Goal: Task Accomplishment & Management: Manage account settings

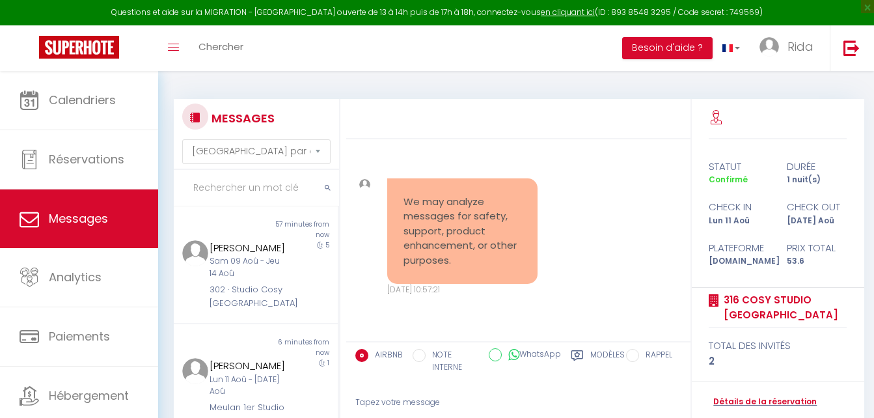
select select "message"
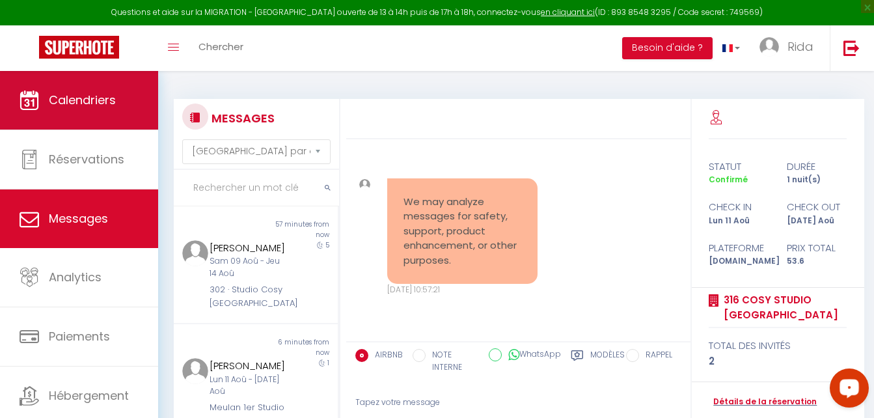
scroll to position [3181, 0]
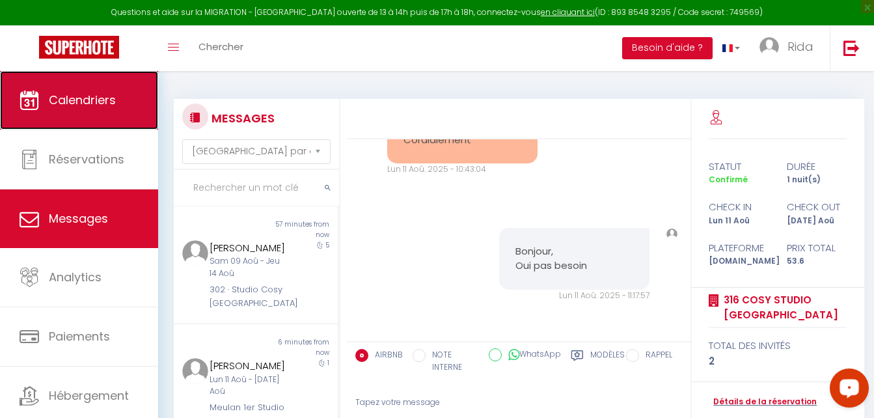
click at [112, 100] on span "Calendriers" at bounding box center [82, 100] width 67 height 16
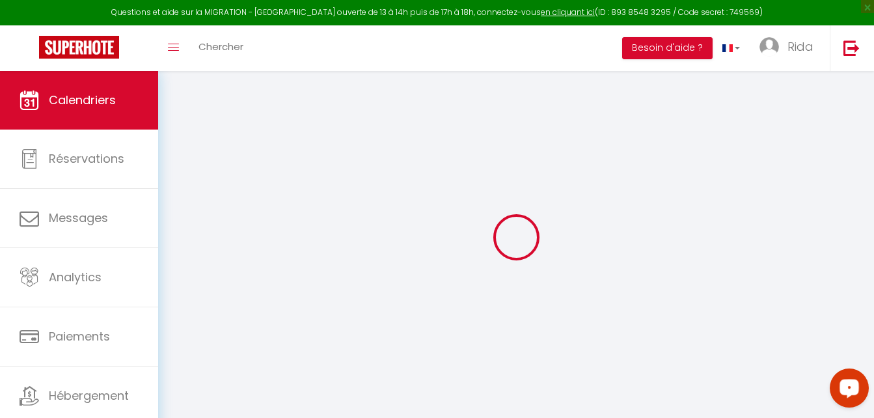
select select
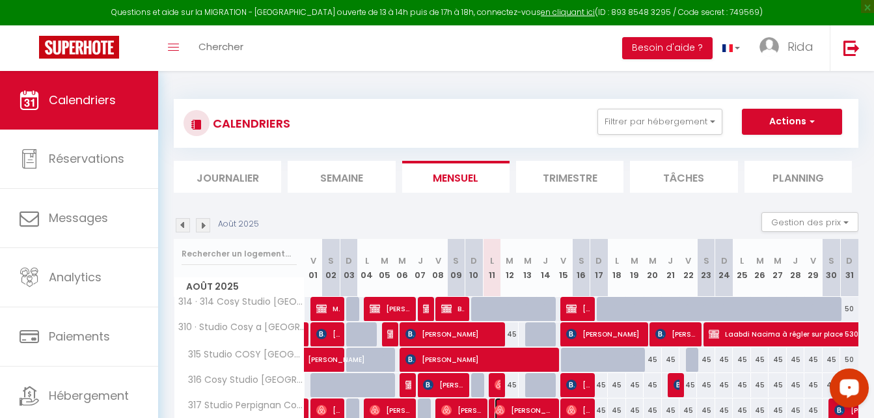
click at [508, 412] on span "[PERSON_NAME]" at bounding box center [524, 410] width 59 height 25
select select "OK"
select select "0"
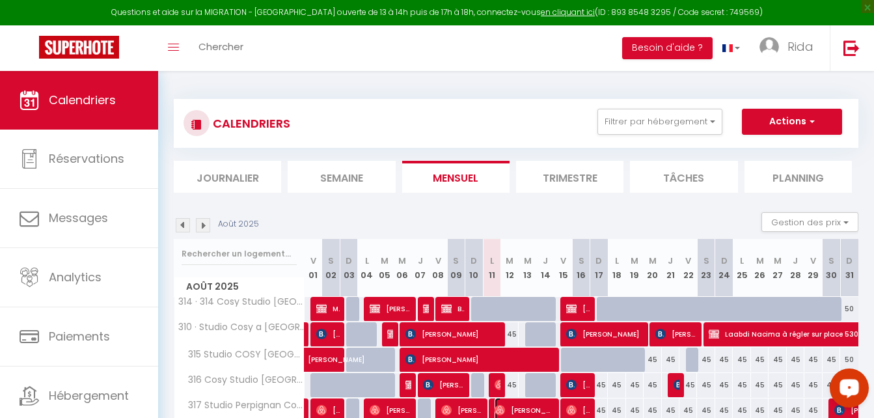
select select "1"
select select
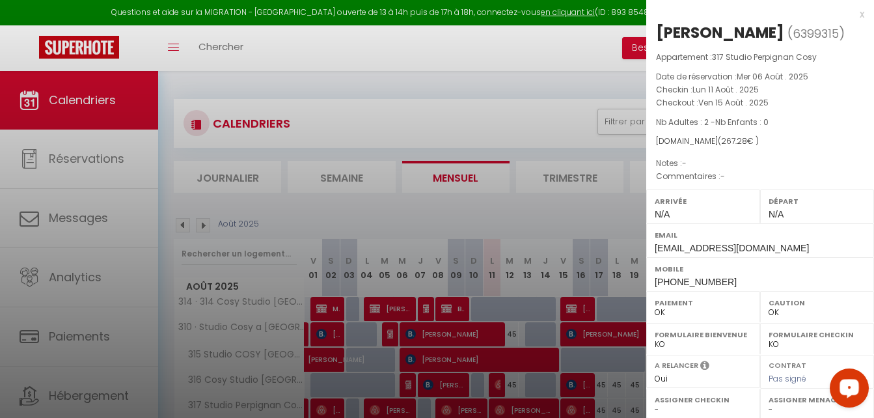
click at [549, 224] on div at bounding box center [437, 209] width 874 height 418
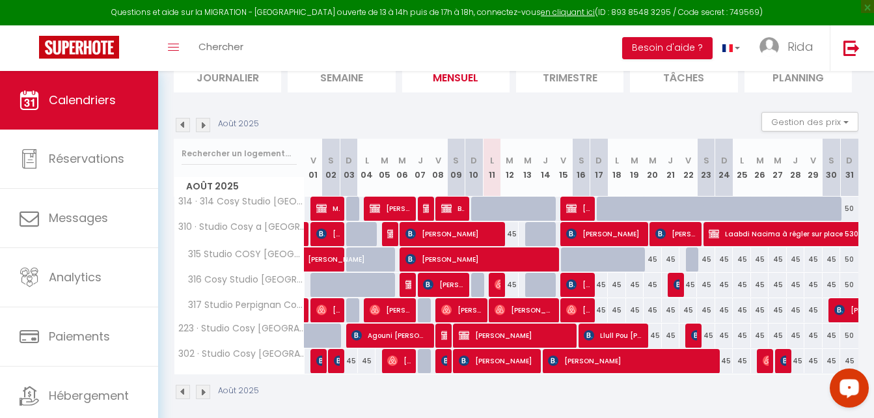
scroll to position [111, 0]
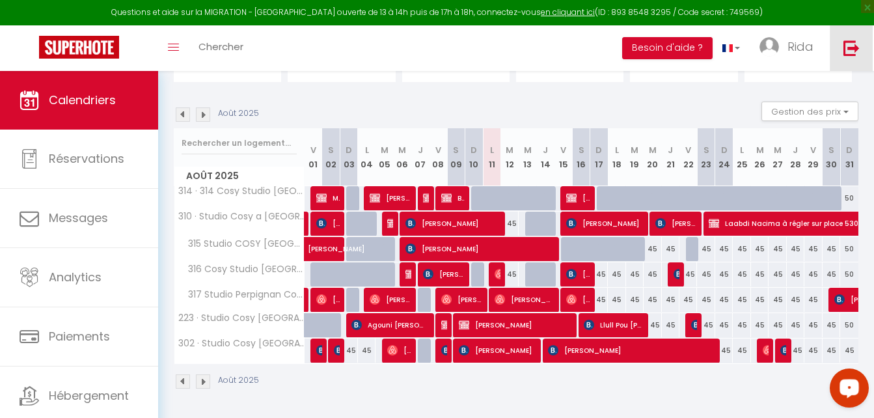
click at [850, 38] on link at bounding box center [851, 48] width 43 height 46
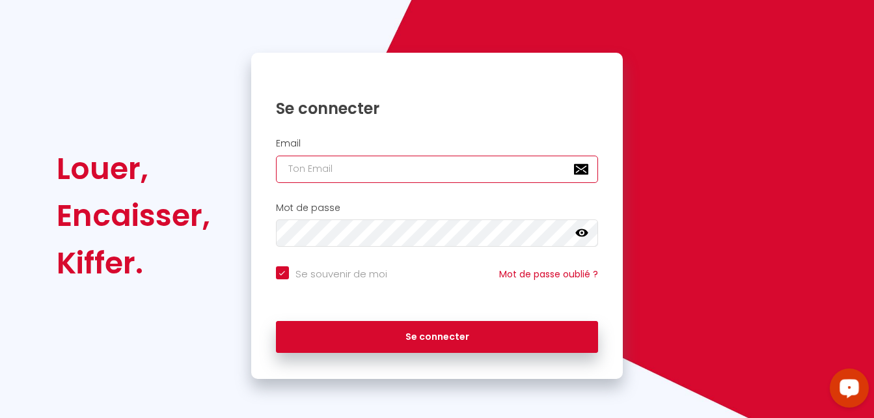
type input "[EMAIL_ADDRESS][DOMAIN_NAME]"
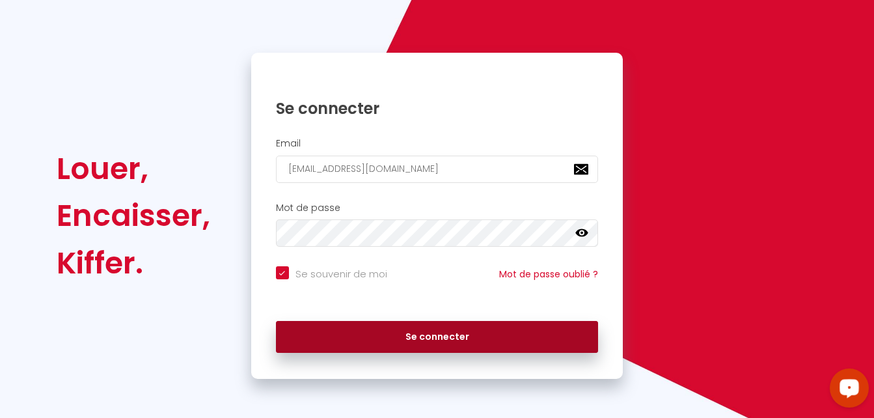
scroll to position [88, 0]
click at [497, 335] on button "Se connecter" at bounding box center [437, 337] width 323 height 33
checkbox input "true"
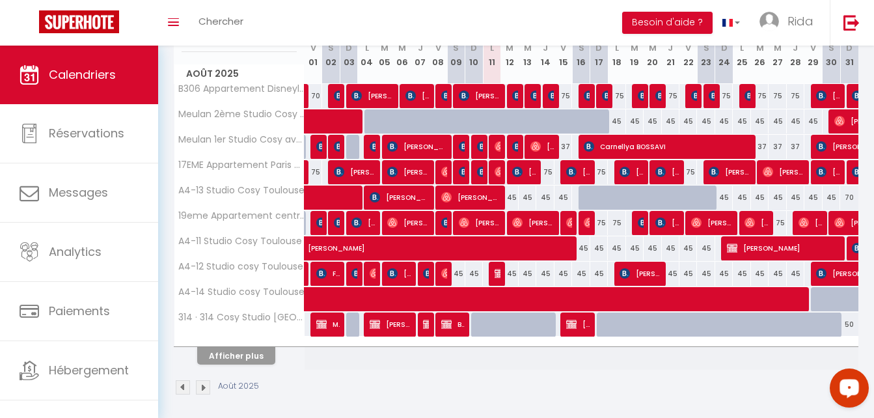
scroll to position [193, 0]
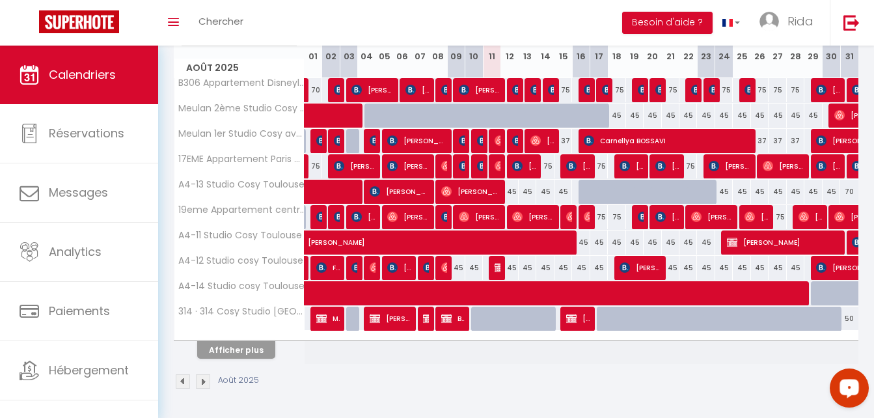
click at [232, 339] on div at bounding box center [239, 336] width 130 height 8
click at [232, 350] on button "Afficher plus" at bounding box center [236, 350] width 78 height 18
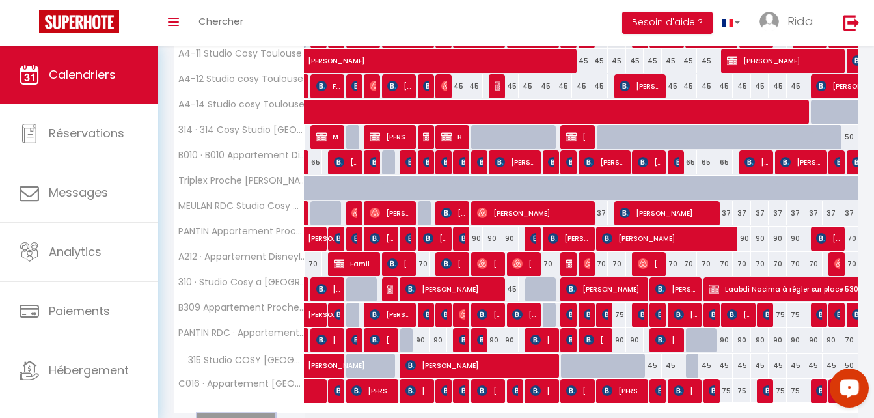
scroll to position [447, 0]
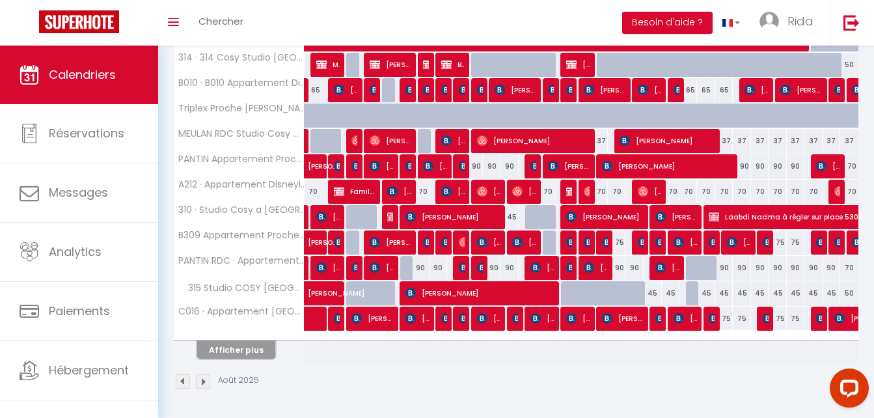
click at [236, 349] on button "Afficher plus" at bounding box center [236, 350] width 78 height 18
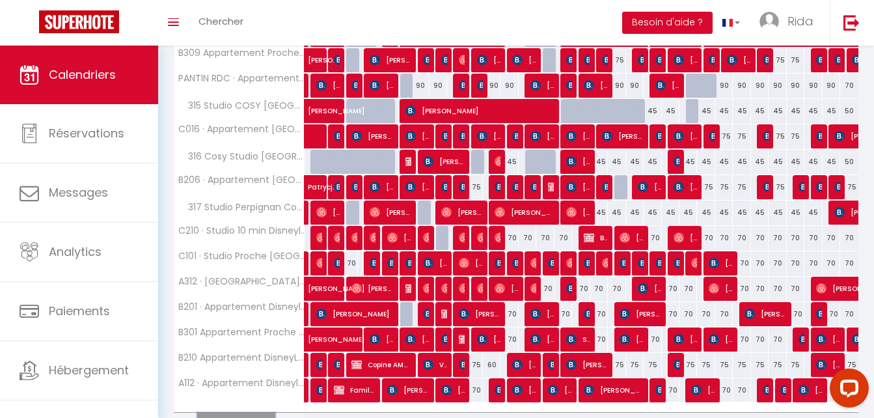
scroll to position [658, 0]
